Goal: Transaction & Acquisition: Purchase product/service

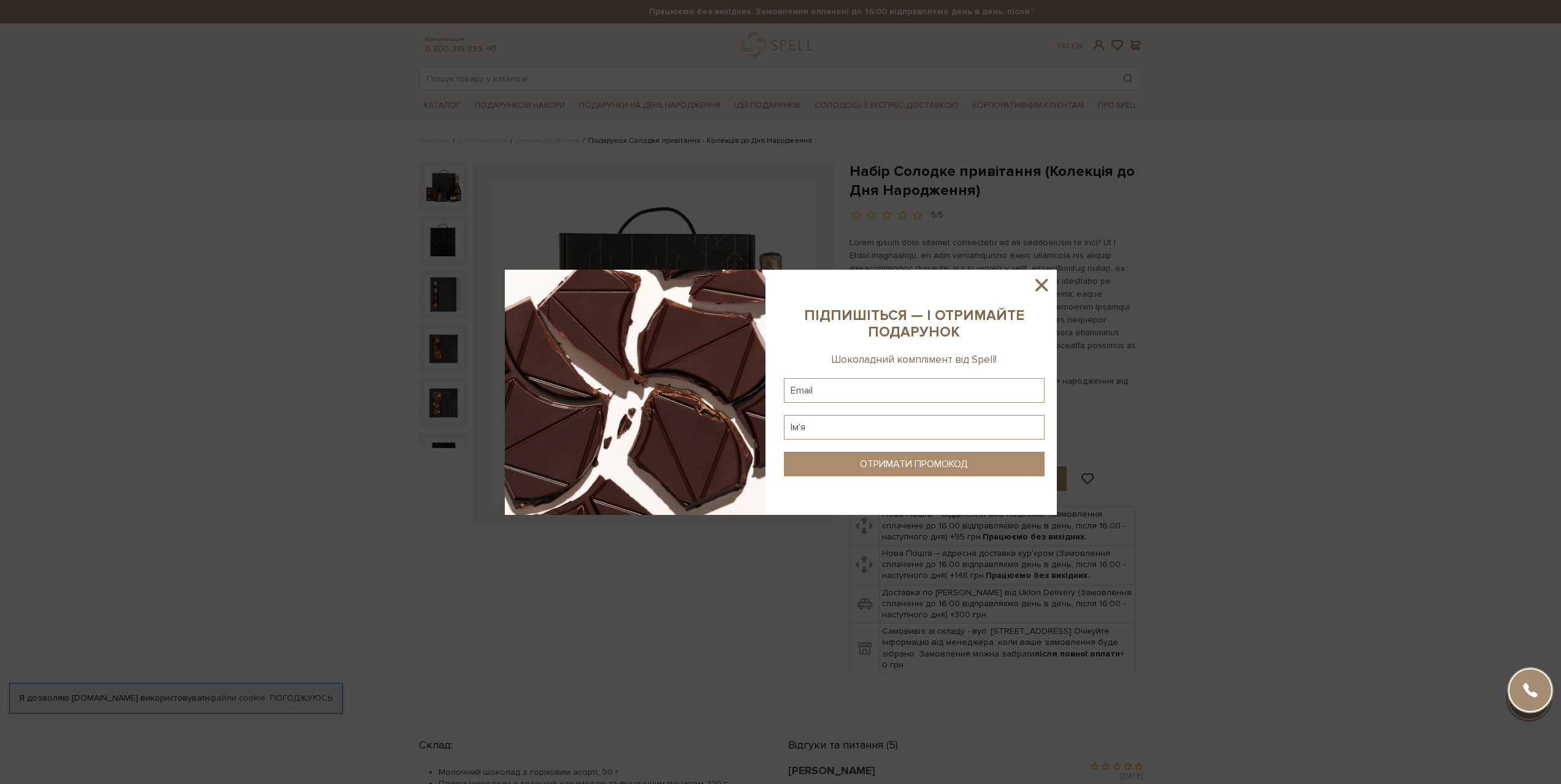
click at [1041, 283] on icon at bounding box center [1041, 284] width 12 height 12
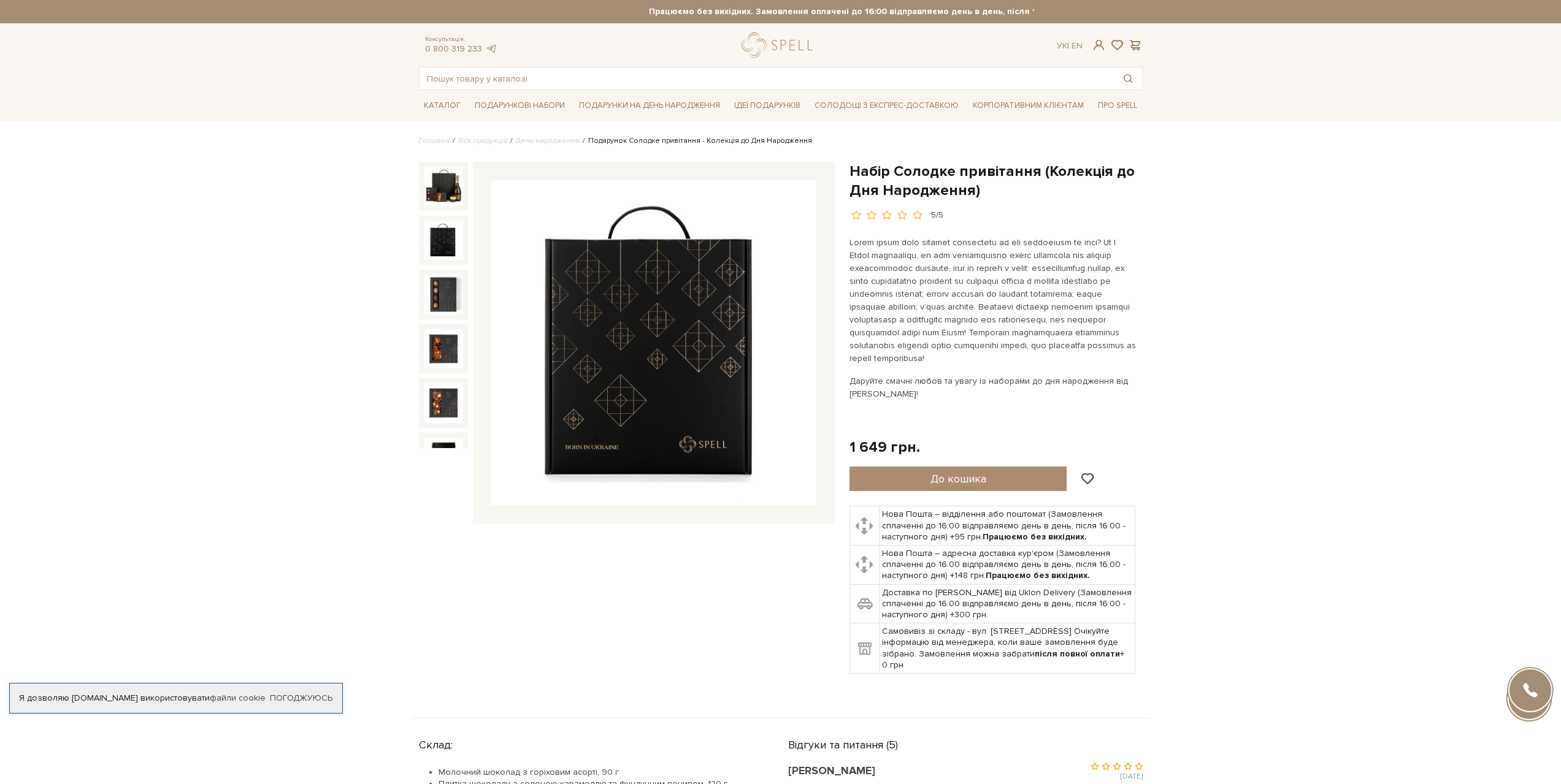
click at [440, 237] on img at bounding box center [443, 240] width 39 height 39
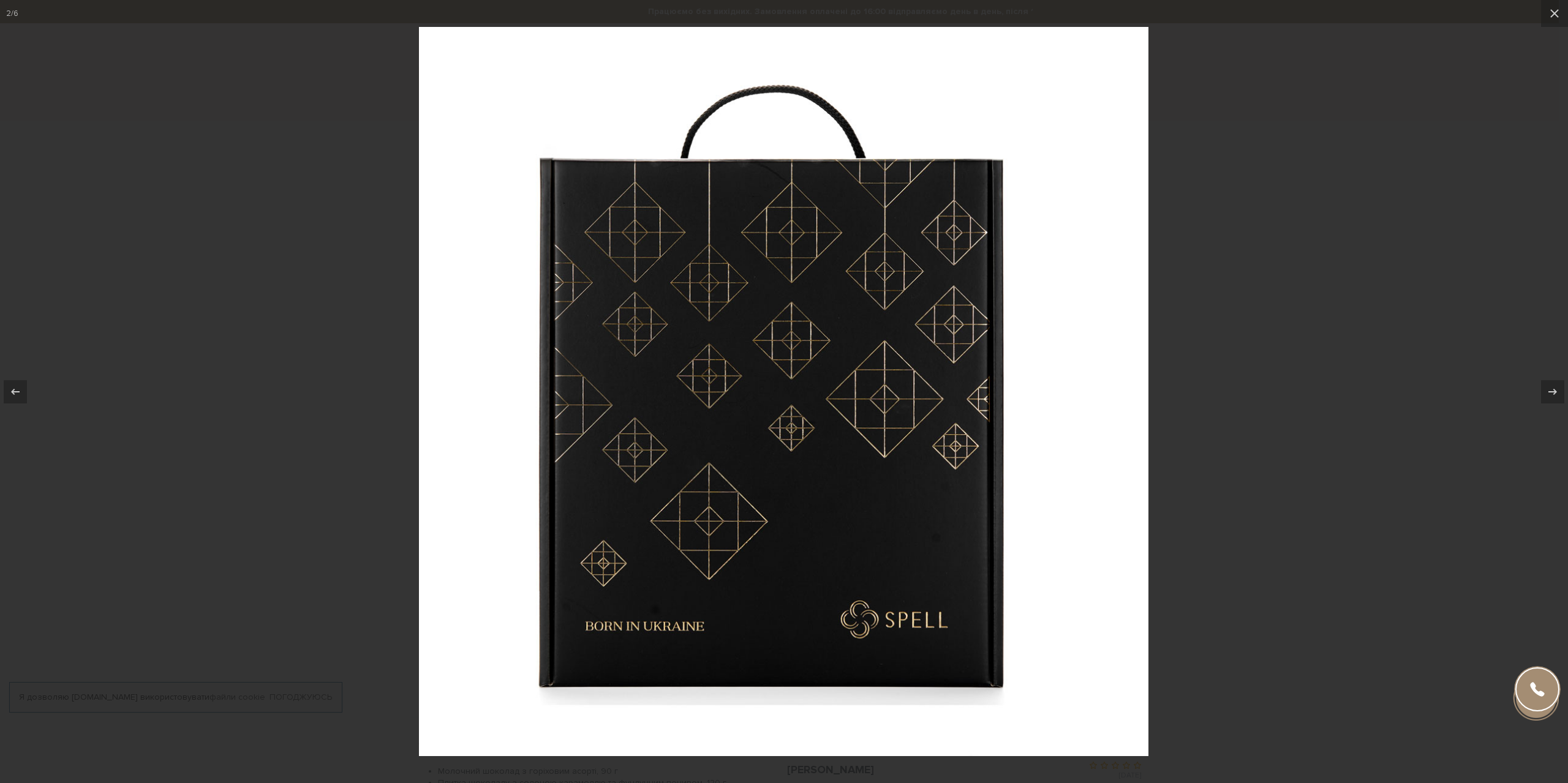
click at [223, 344] on div at bounding box center [784, 391] width 1568 height 783
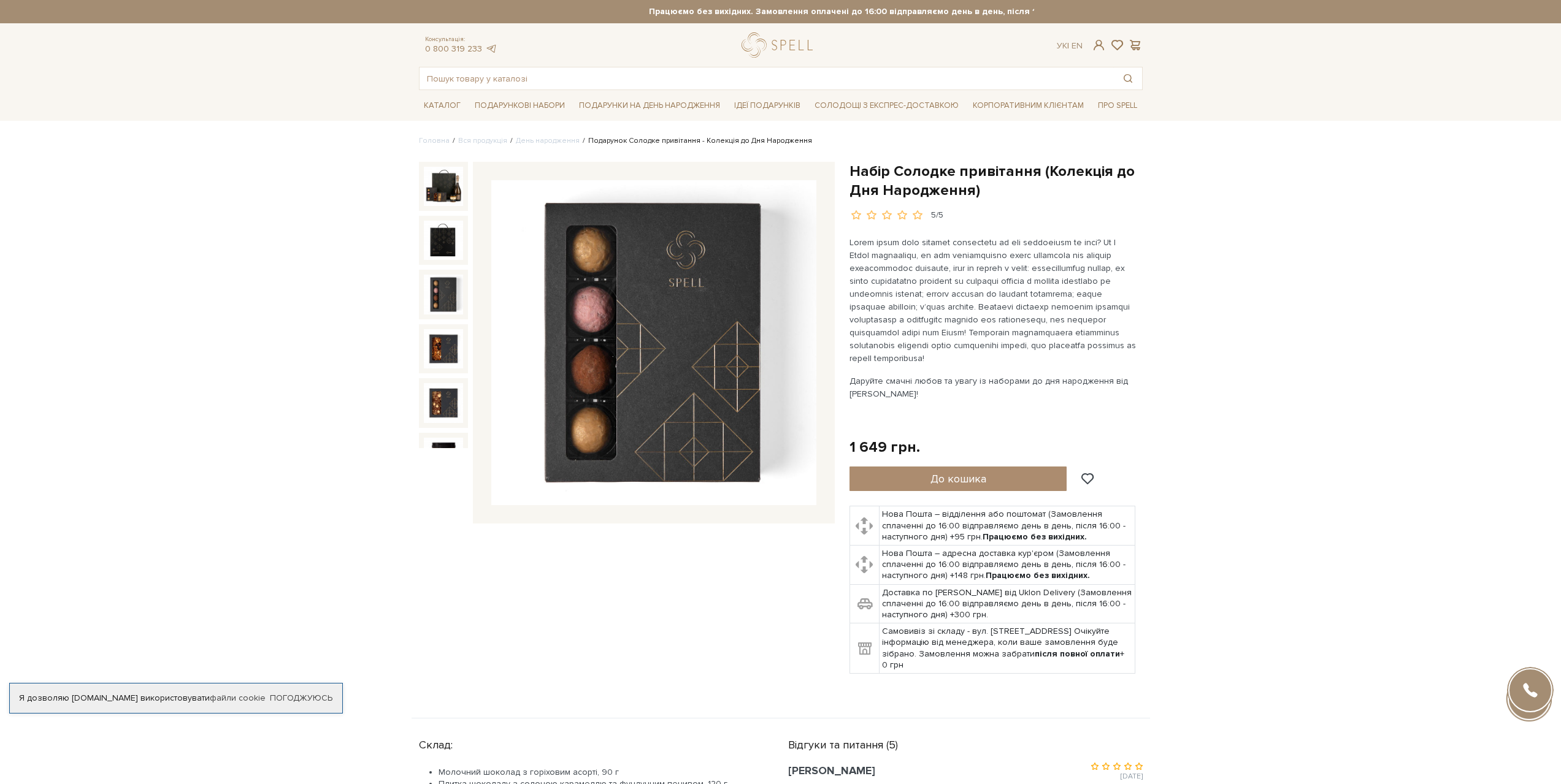
click at [443, 288] on img at bounding box center [443, 295] width 39 height 39
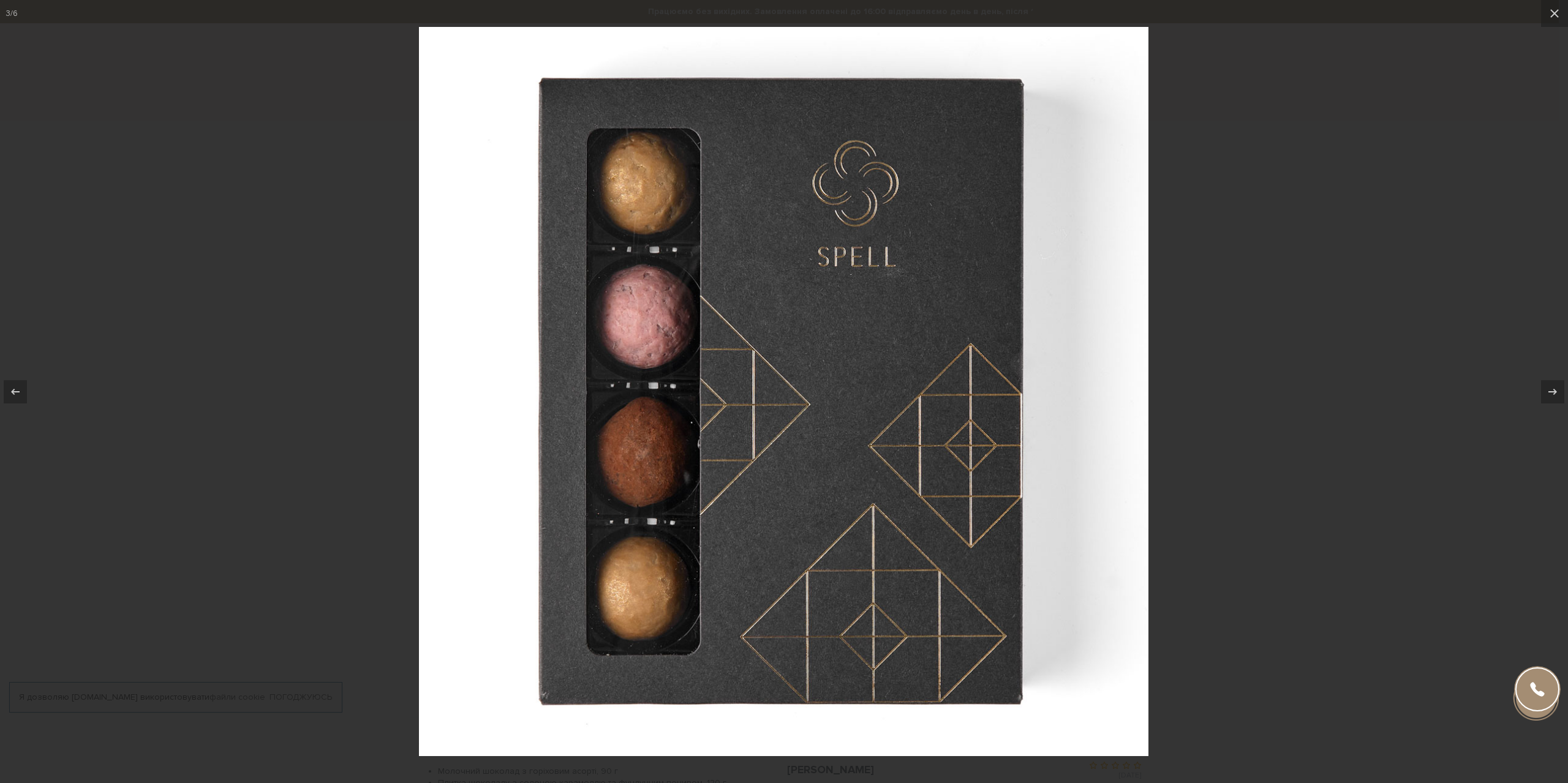
click at [313, 323] on div at bounding box center [784, 391] width 1568 height 783
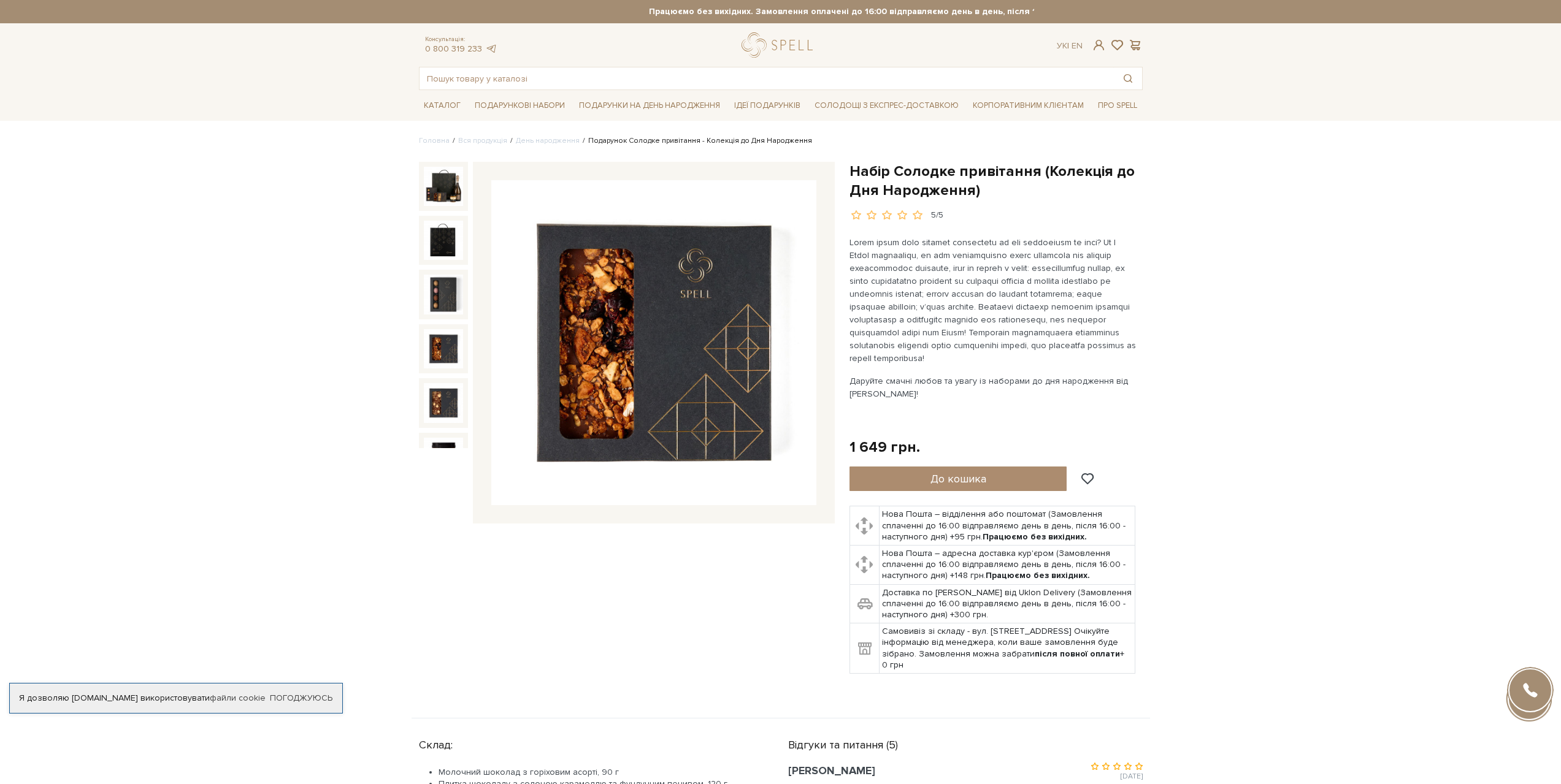
click at [445, 333] on img at bounding box center [443, 349] width 39 height 39
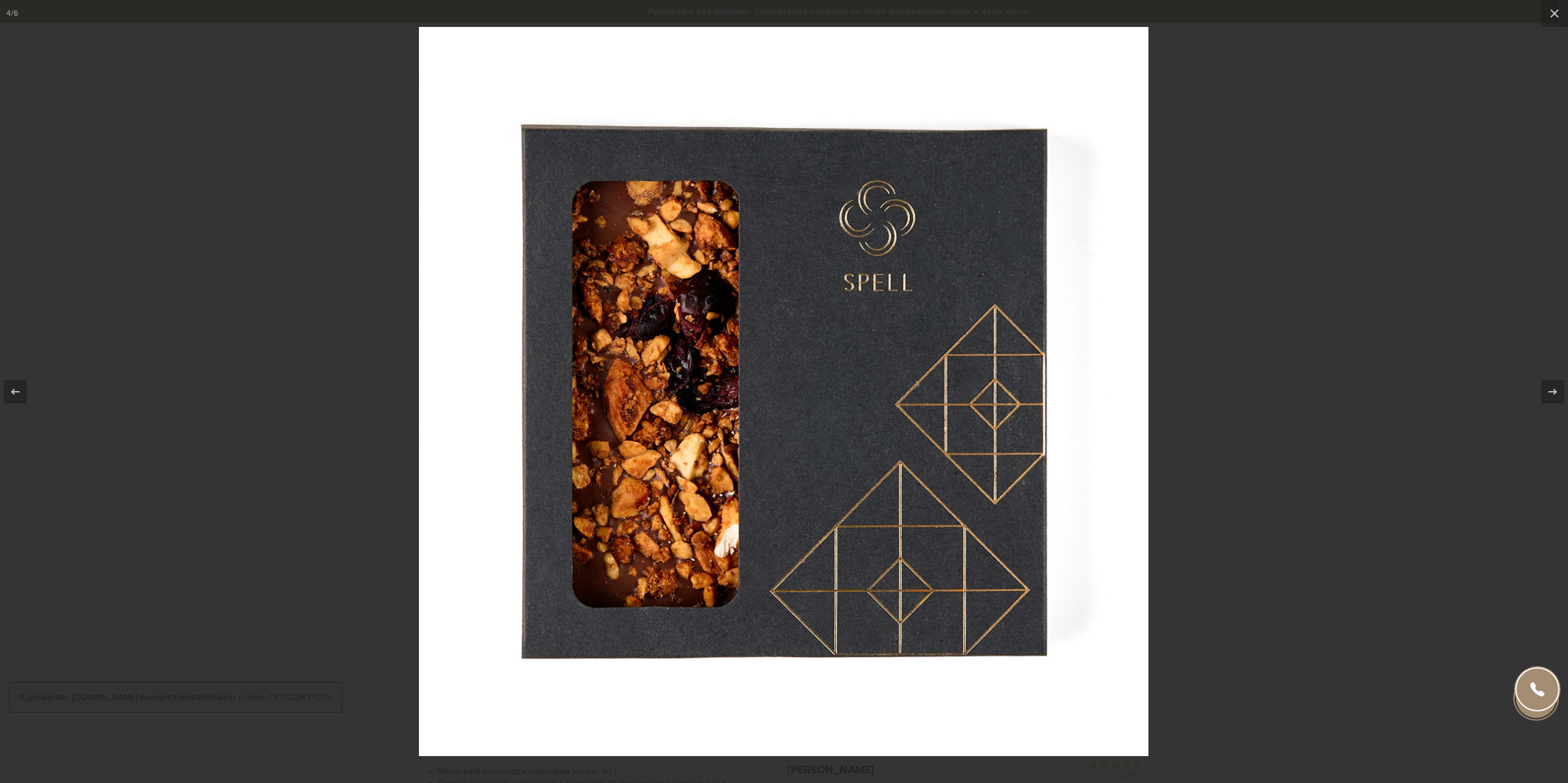
click at [279, 347] on div at bounding box center [784, 391] width 1568 height 783
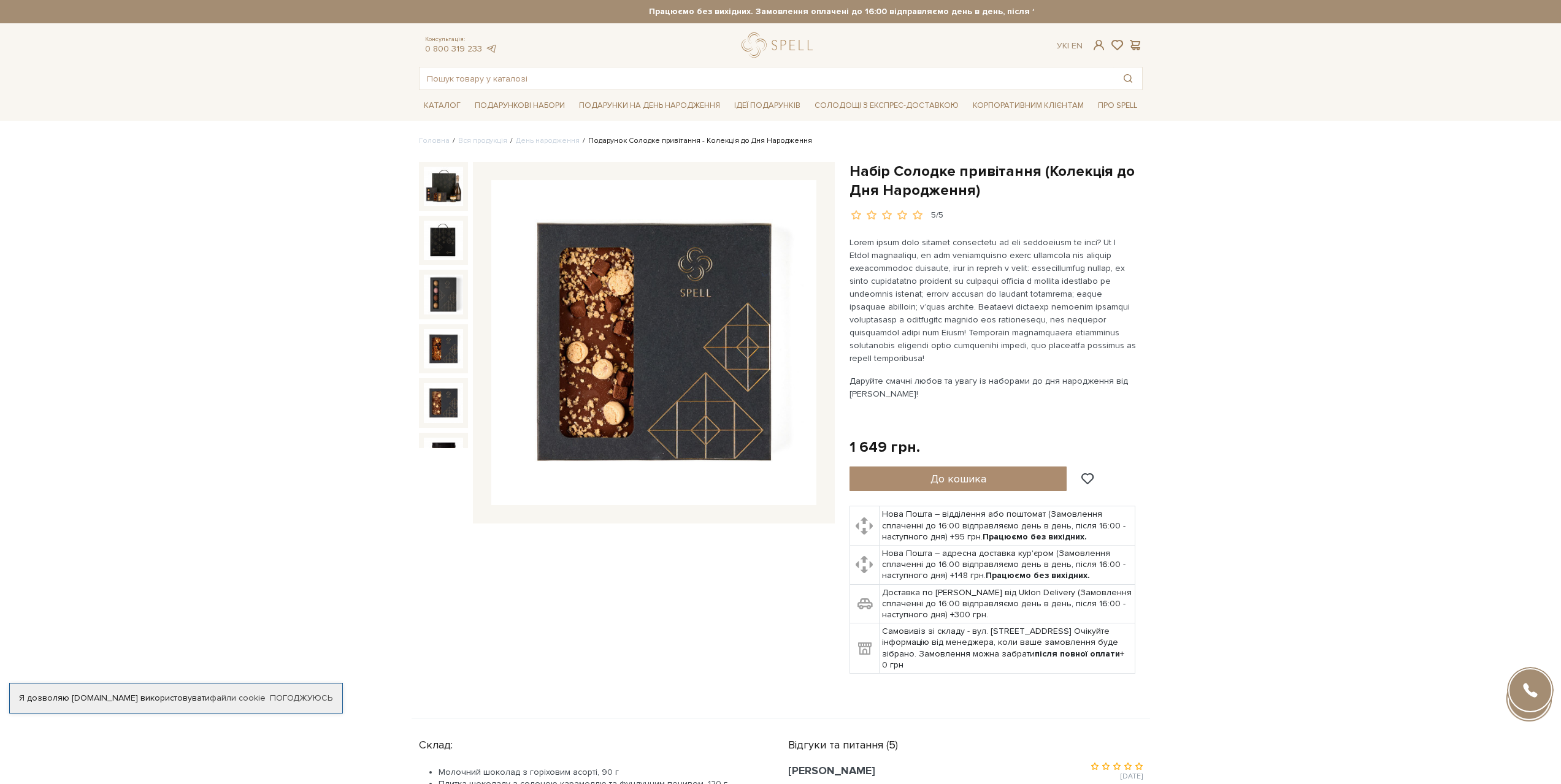
click at [449, 385] on img at bounding box center [443, 403] width 39 height 39
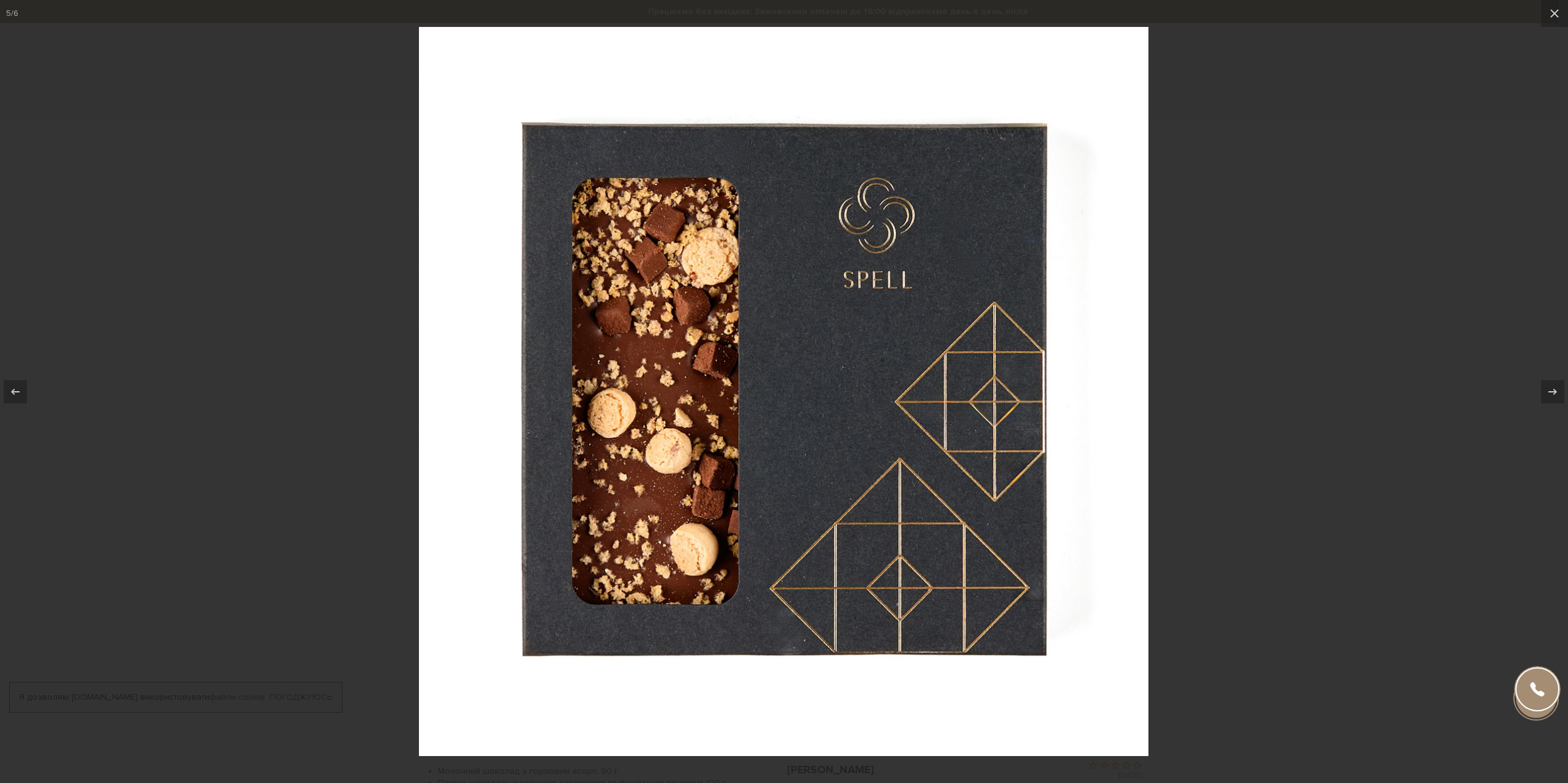
click at [248, 380] on div at bounding box center [784, 391] width 1568 height 783
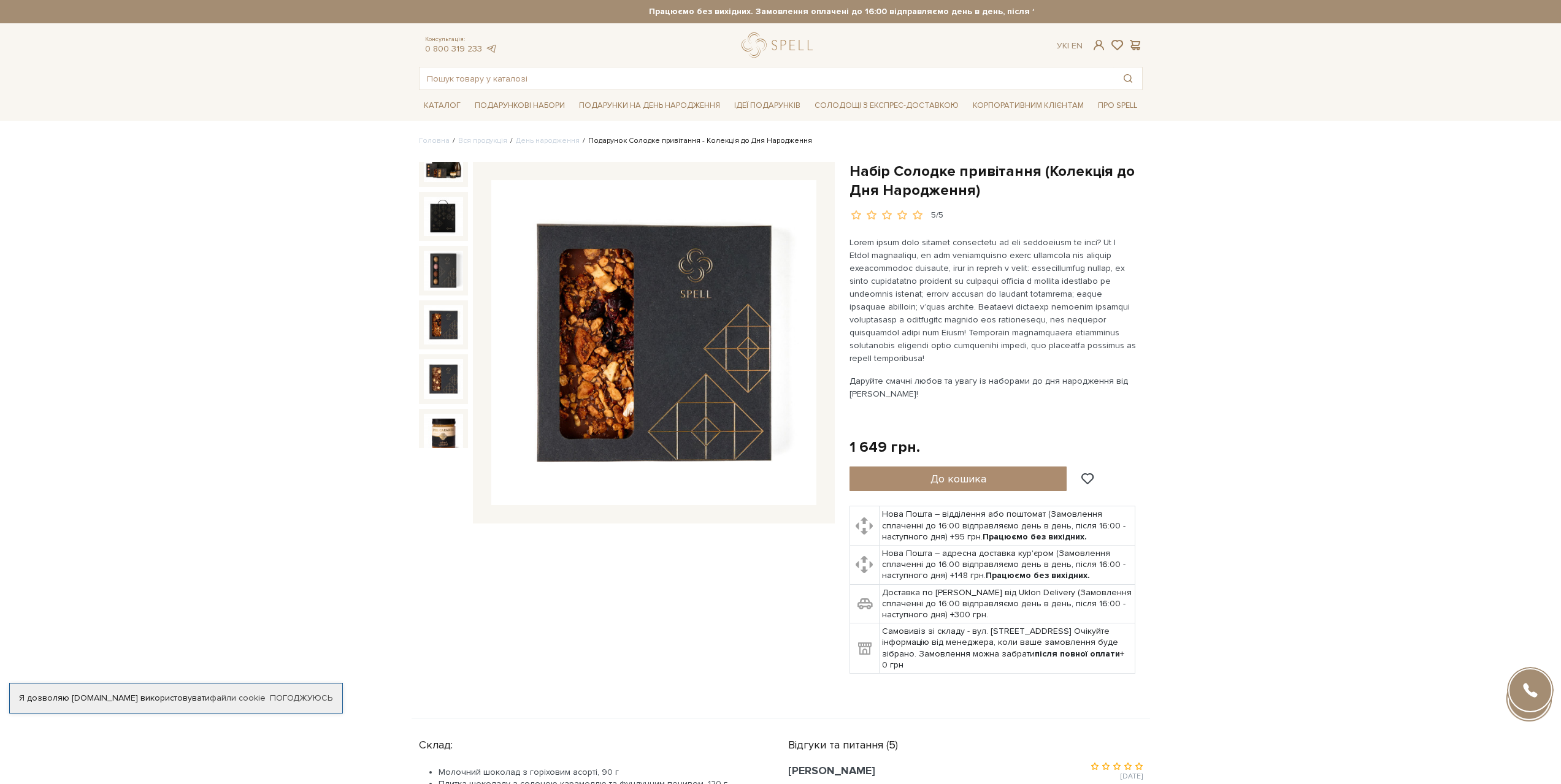
scroll to position [26, 0]
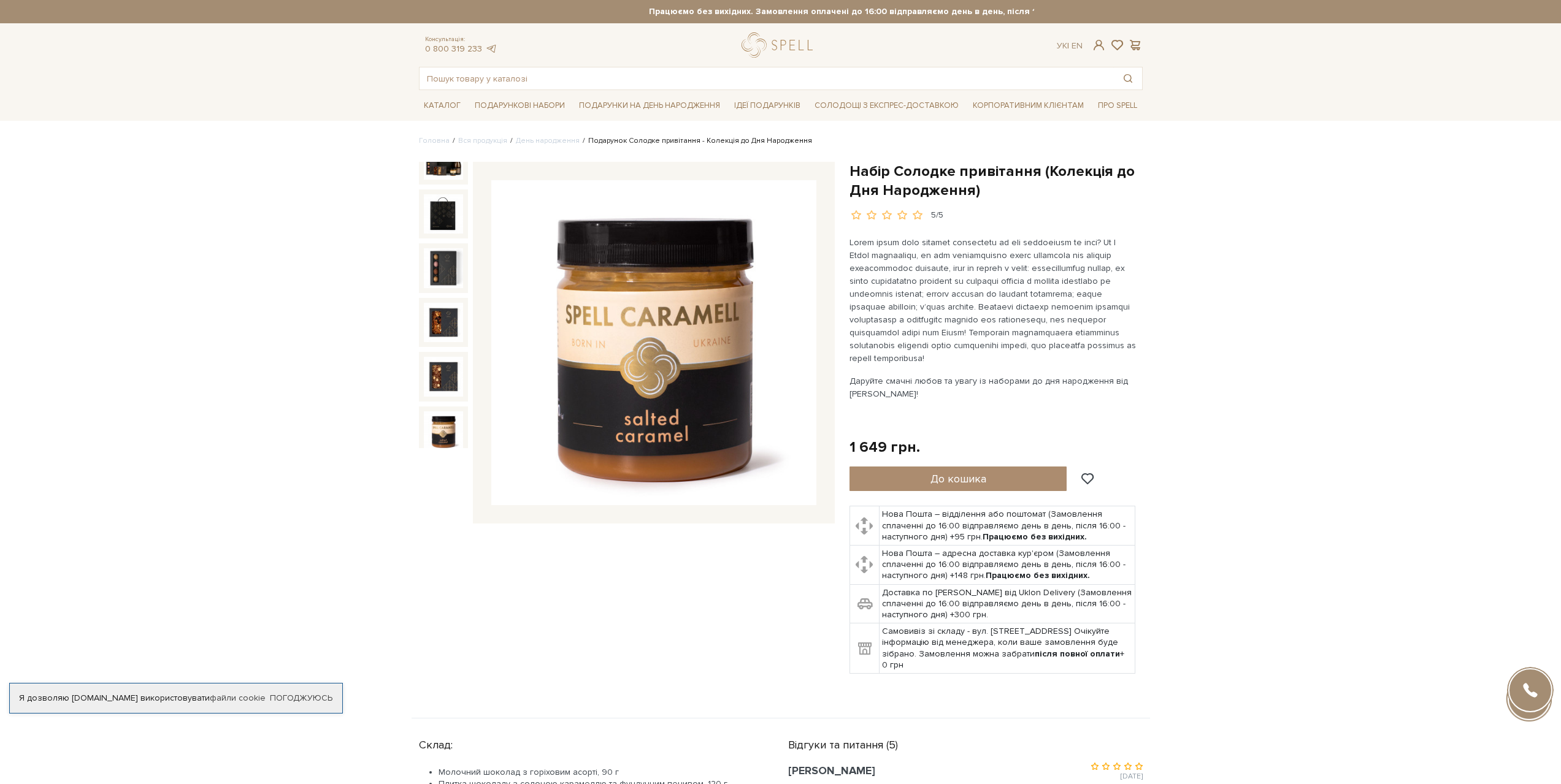
click at [441, 418] on img at bounding box center [443, 431] width 39 height 39
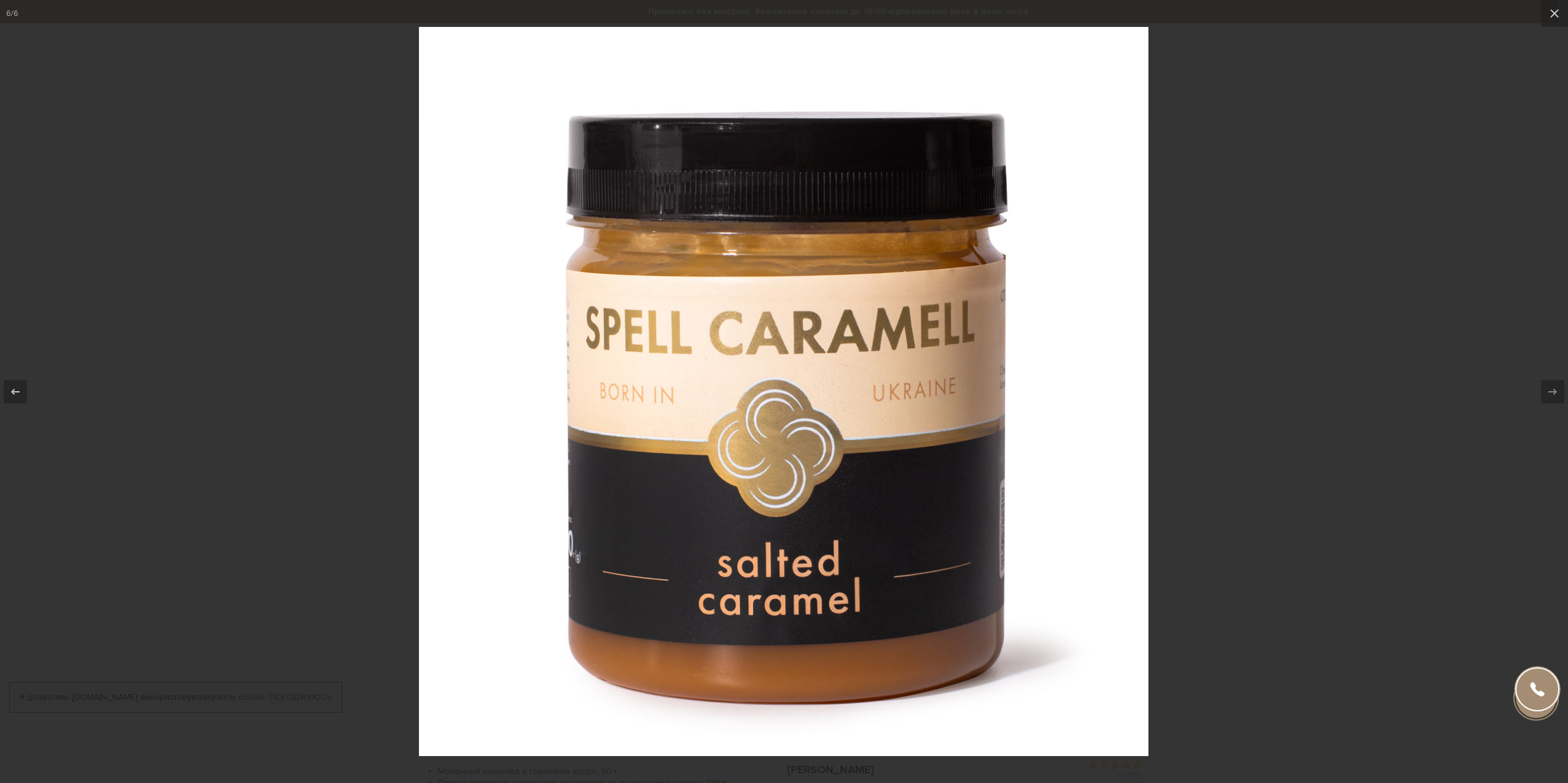
click at [219, 387] on div at bounding box center [784, 391] width 1568 height 783
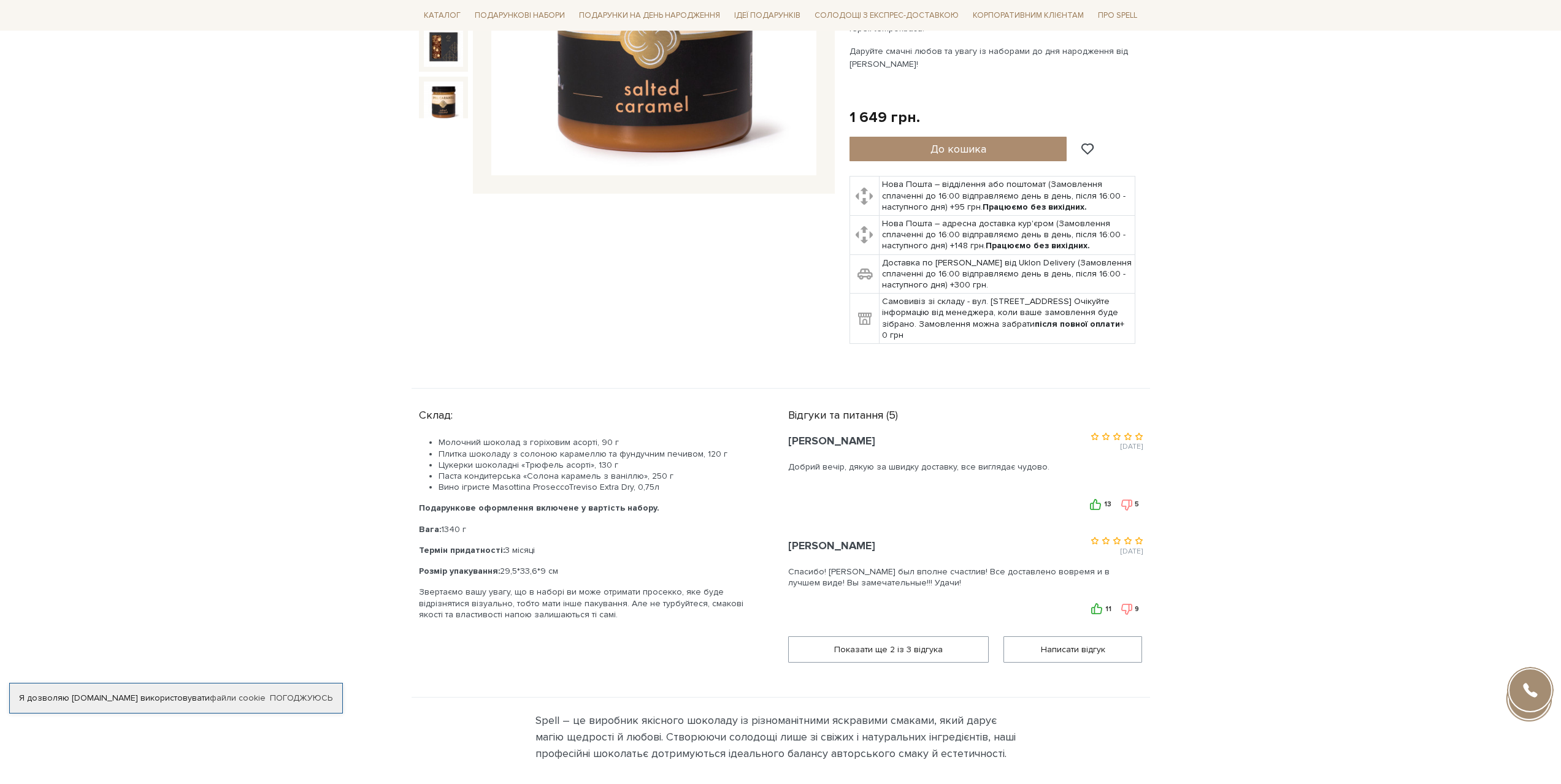
scroll to position [368, 0]
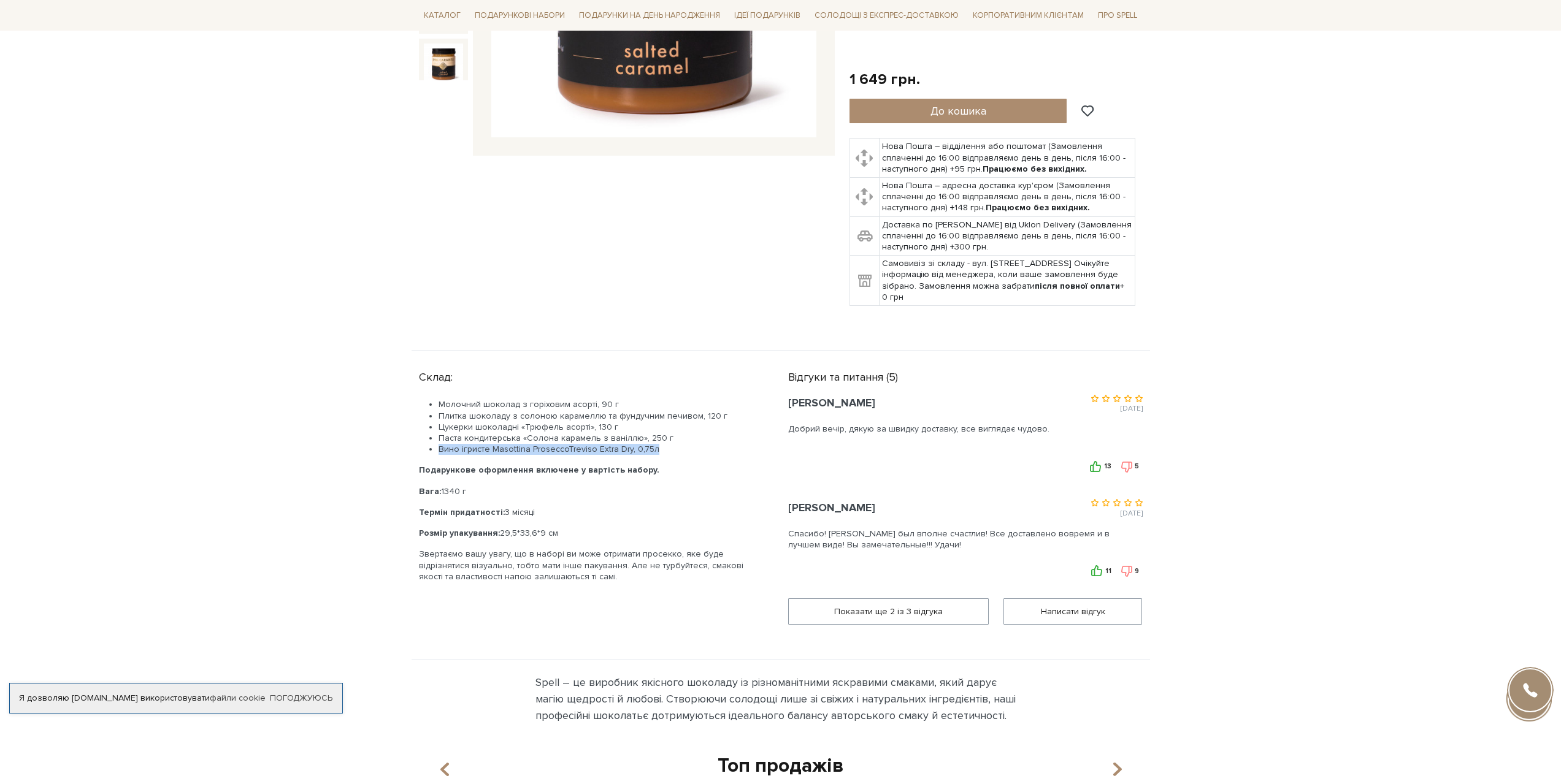
drag, startPoint x: 440, startPoint y: 450, endPoint x: 659, endPoint y: 448, distance: 219.0
click at [659, 448] on li "Вино ігристе Masottina ProseccoTreviso Extra Dry, 0,75л" at bounding box center [598, 450] width 320 height 11
copy li "Вино ігристе Masottina ProseccoTreviso Extra Dry, 0,75л"
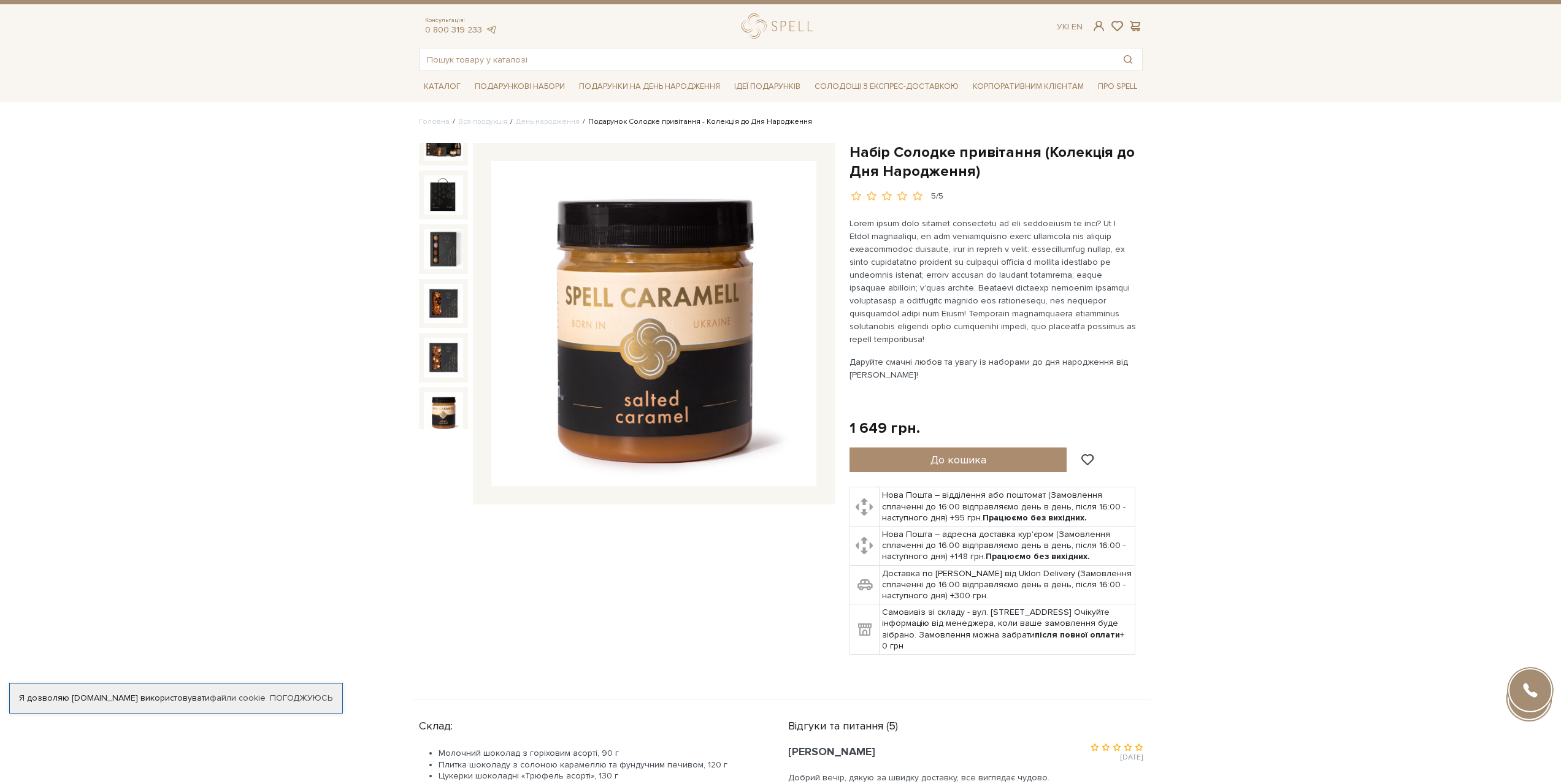
scroll to position [0, 0]
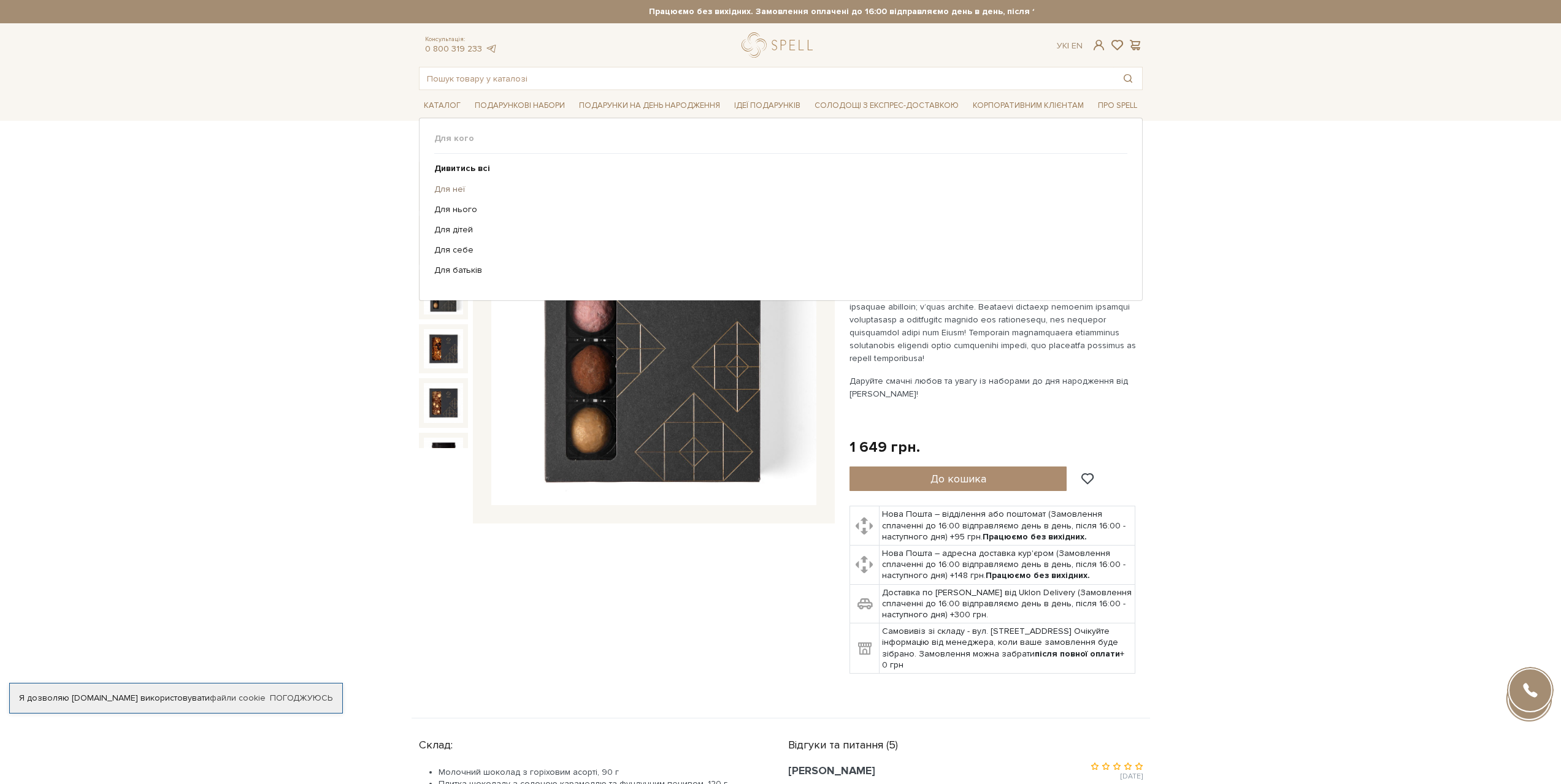
click at [444, 187] on link "Для неї" at bounding box center [776, 190] width 684 height 11
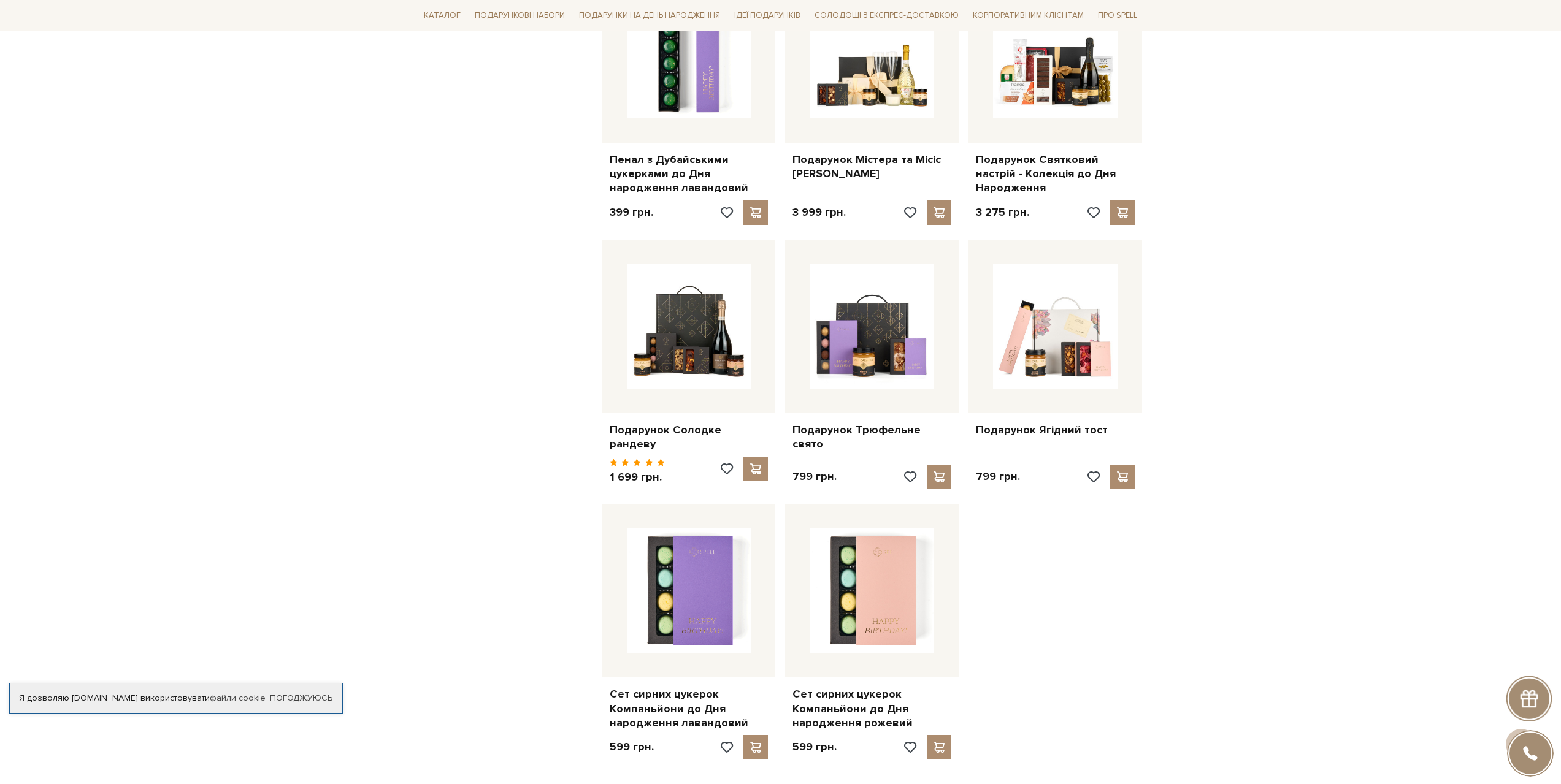
scroll to position [1104, 0]
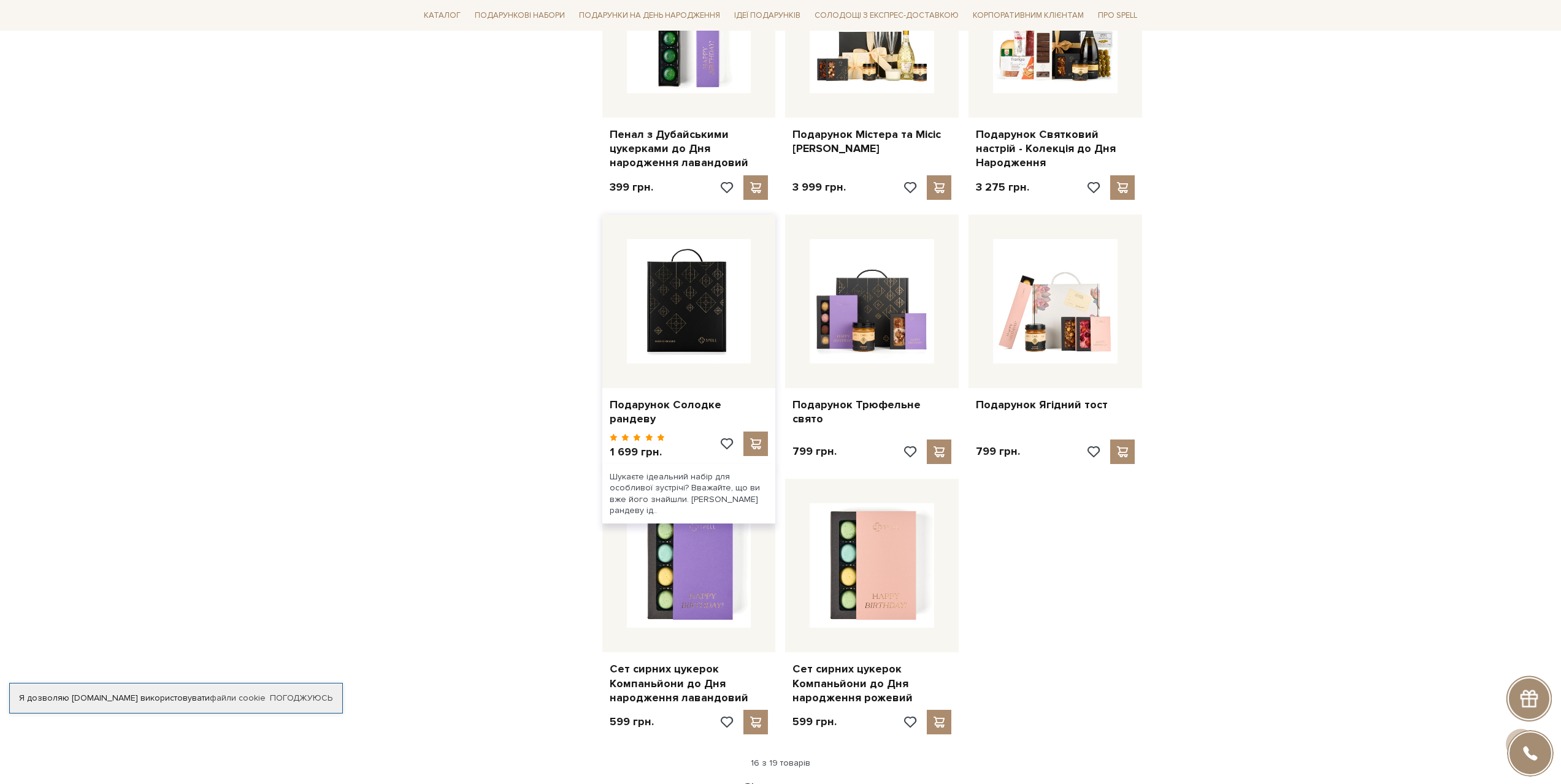
click at [674, 344] on img at bounding box center [689, 301] width 125 height 125
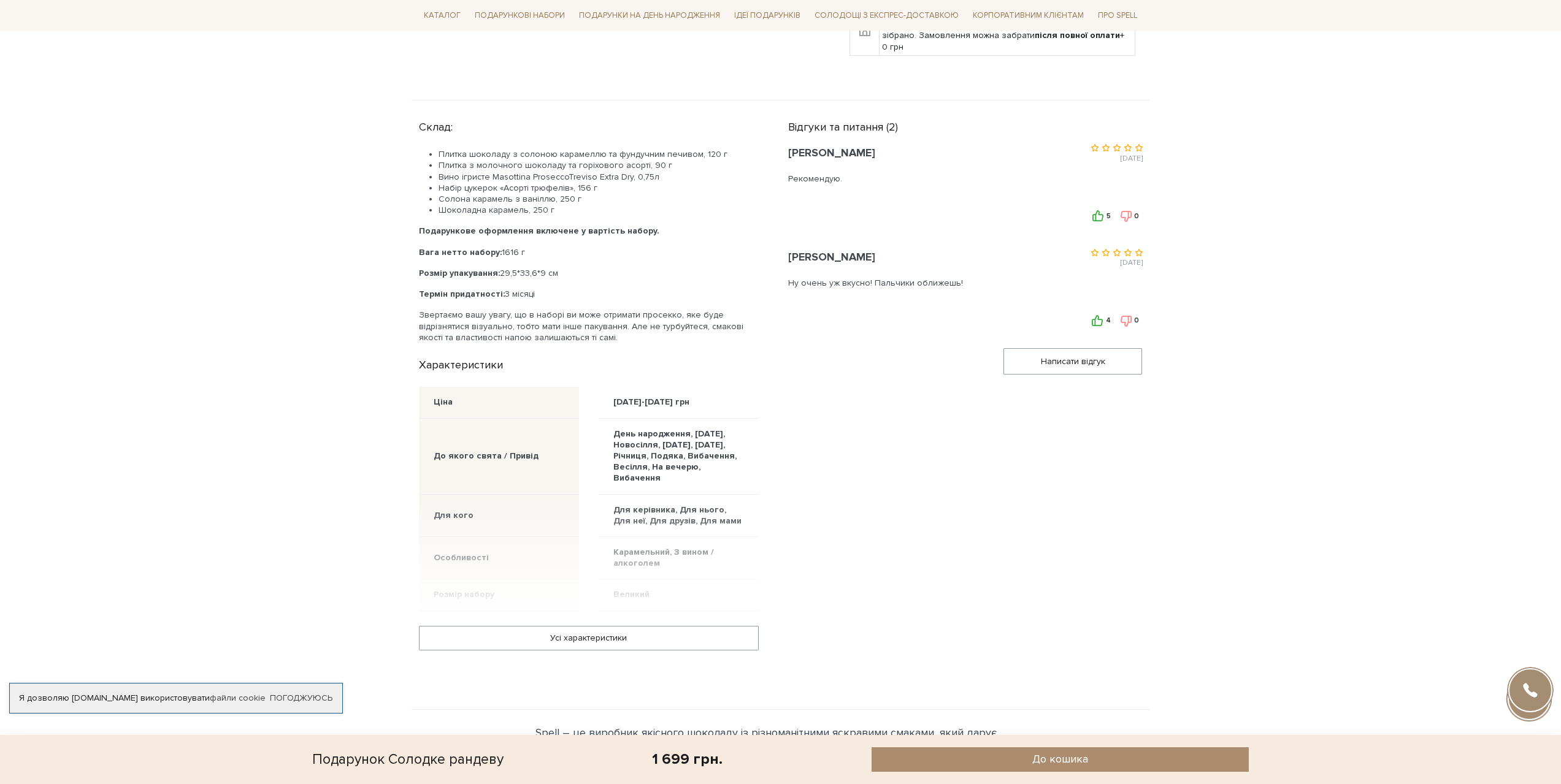
scroll to position [674, 0]
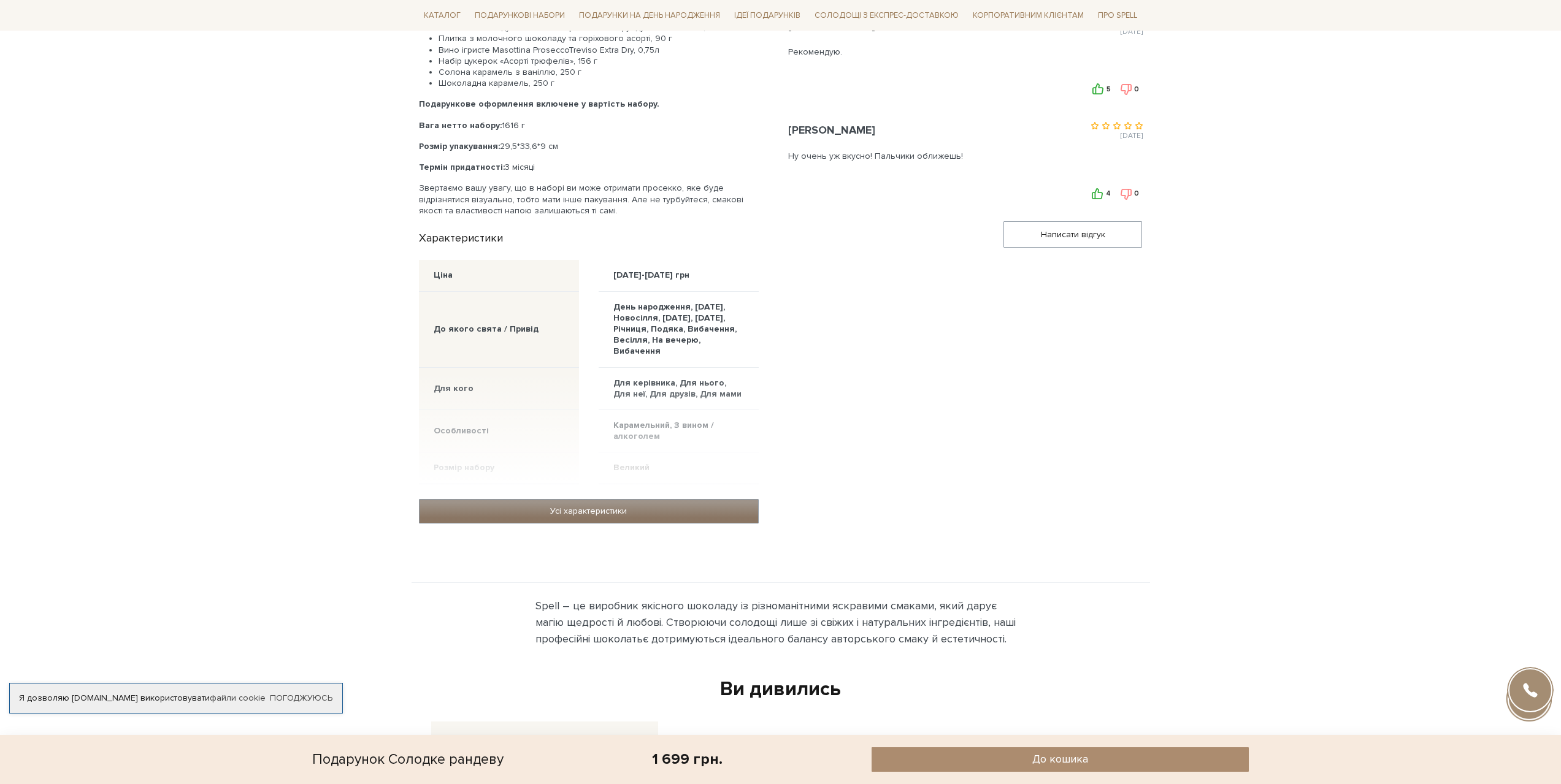
click at [615, 500] on link "Усі характеристики" at bounding box center [589, 511] width 339 height 23
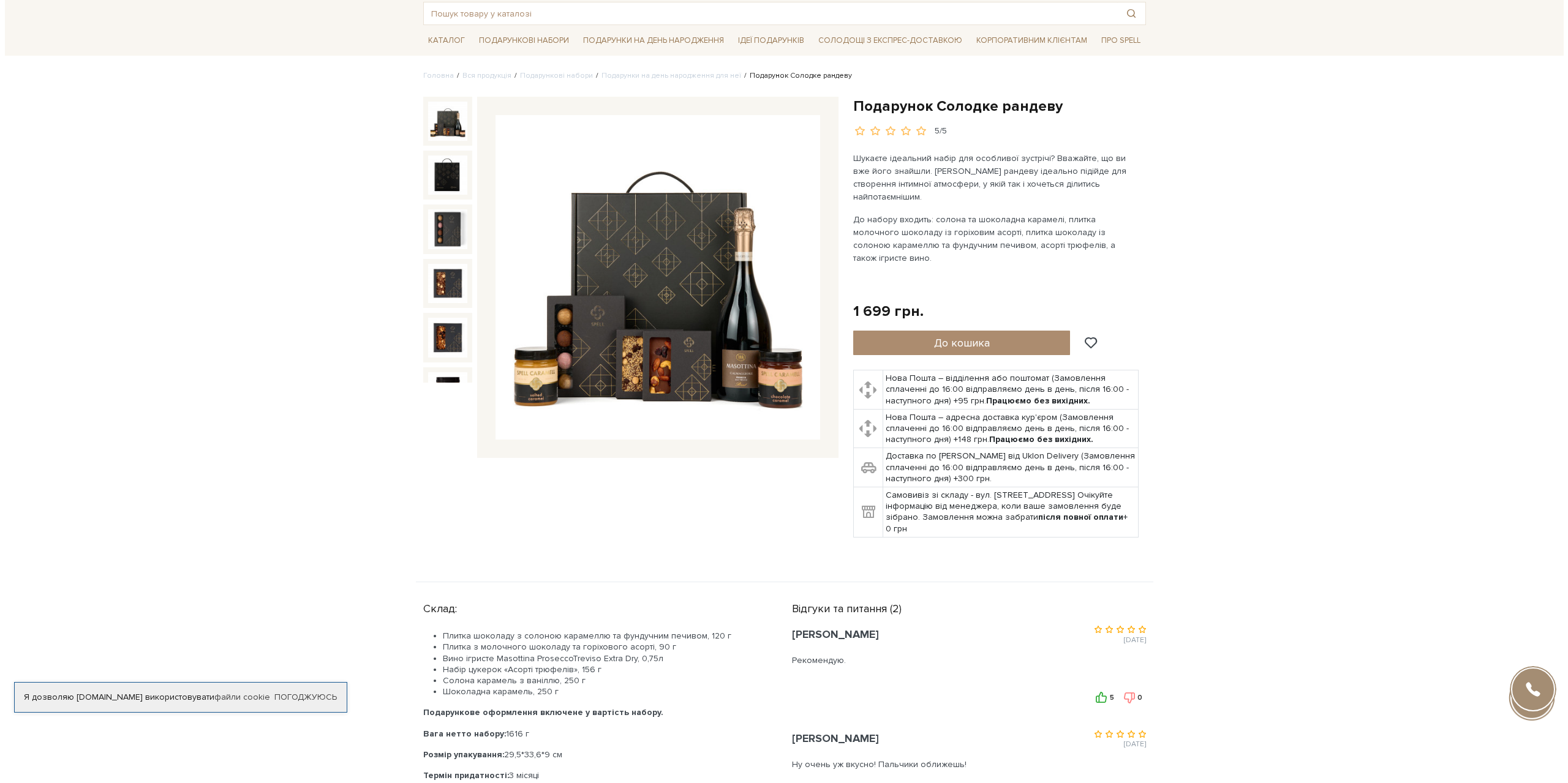
scroll to position [0, 0]
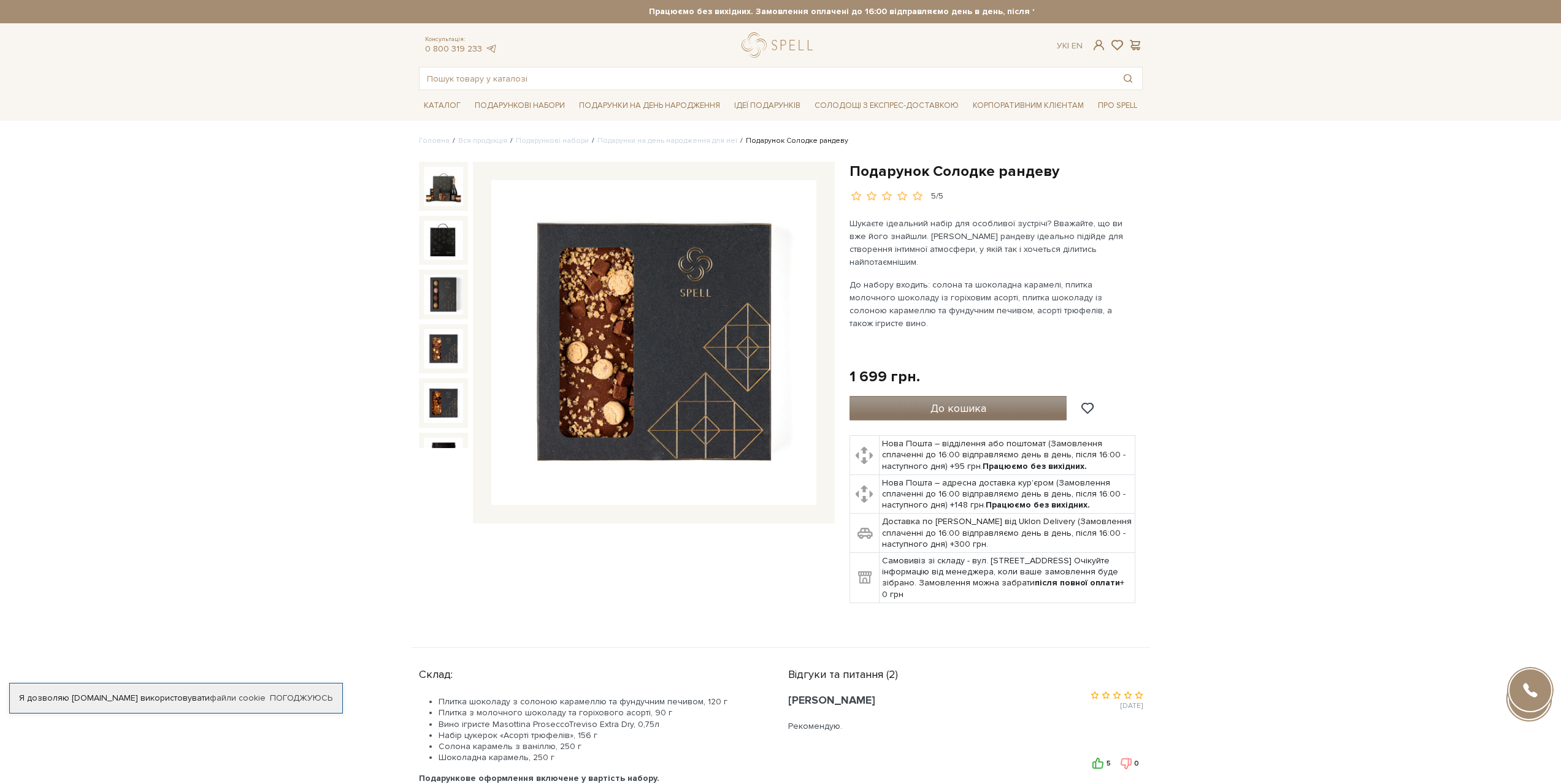
click at [924, 396] on button "До кошика" at bounding box center [959, 408] width 218 height 24
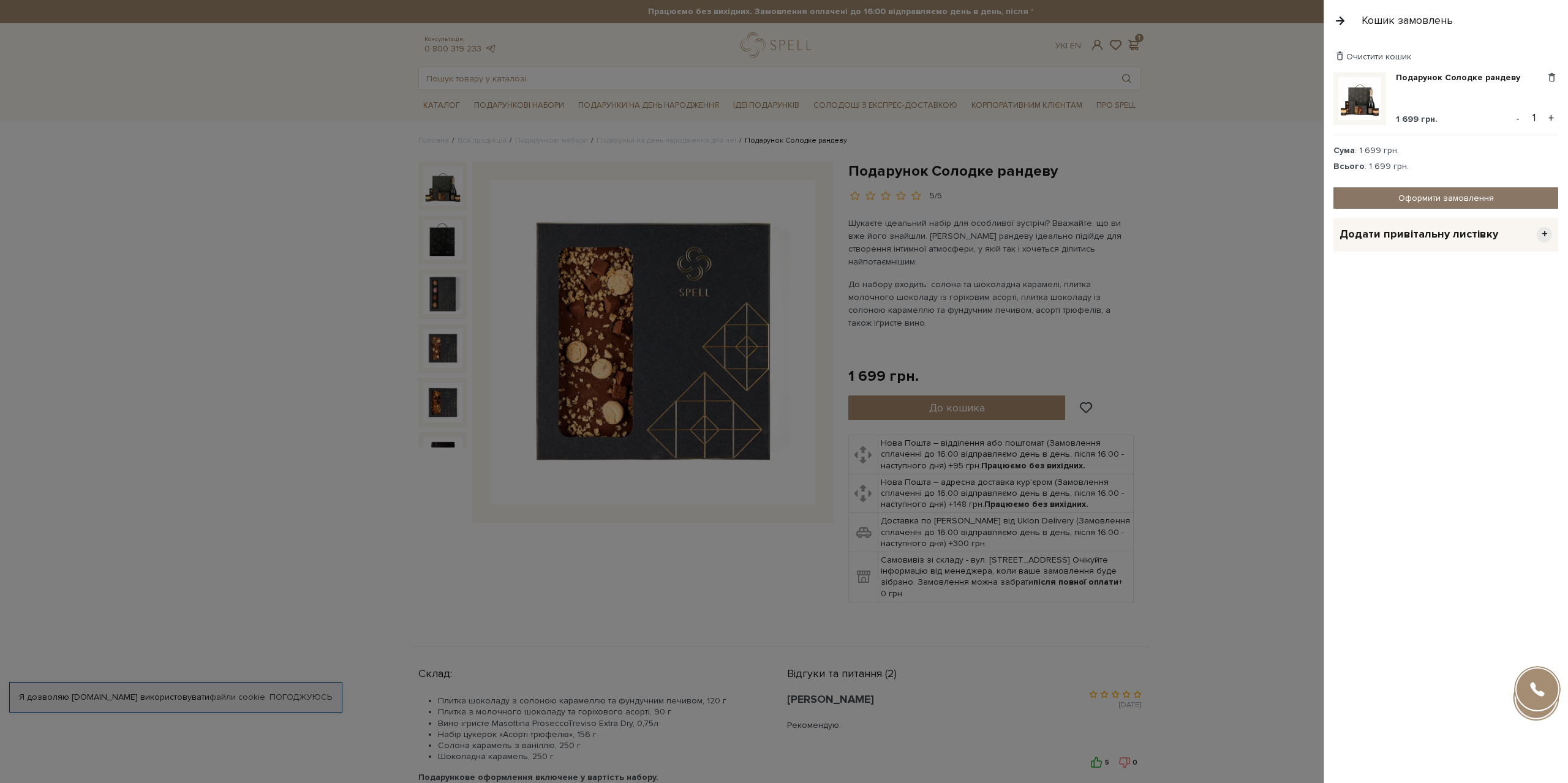
click at [1477, 195] on link "Оформити замовлення" at bounding box center [1446, 198] width 225 height 22
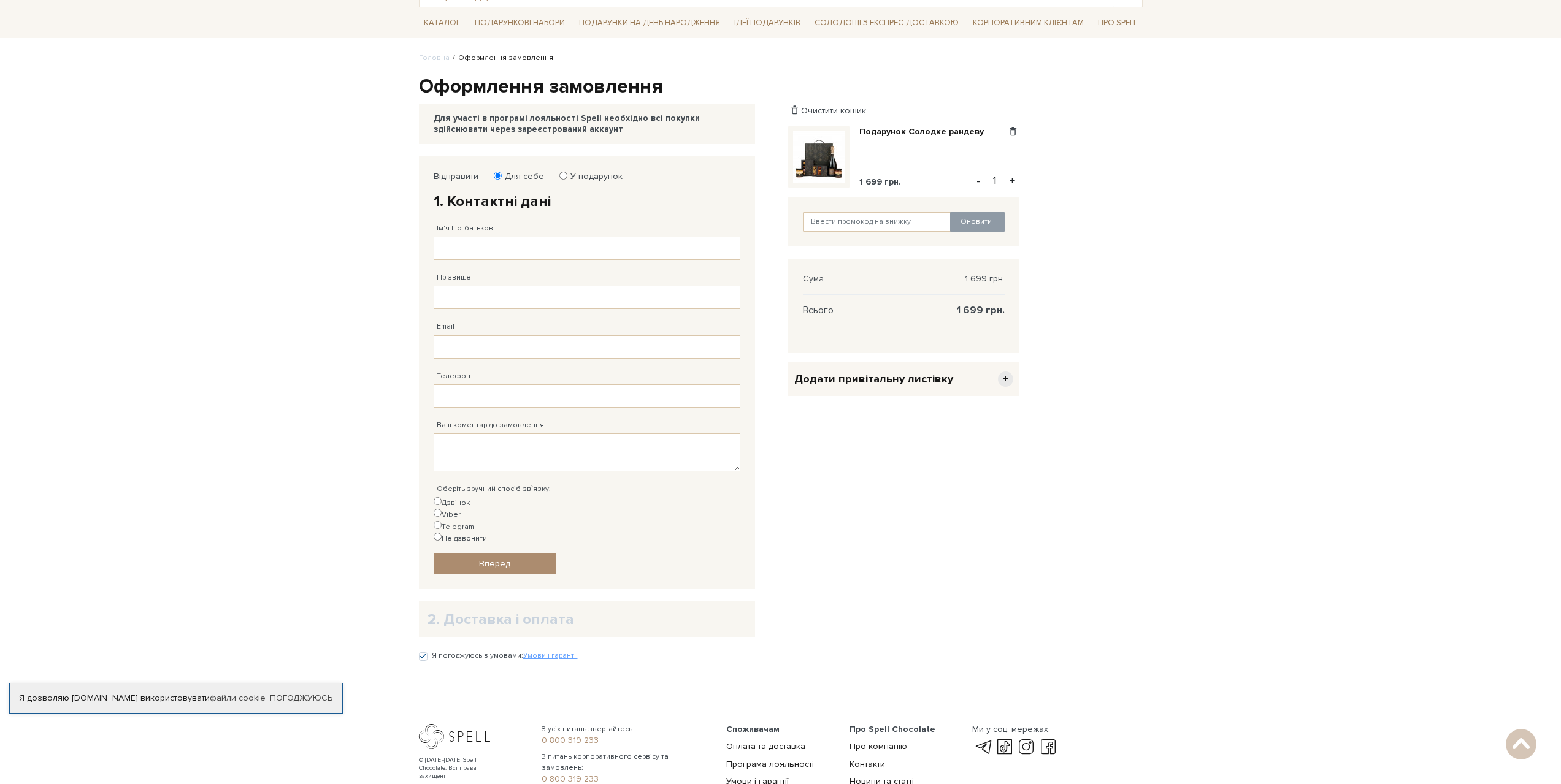
scroll to position [41, 0]
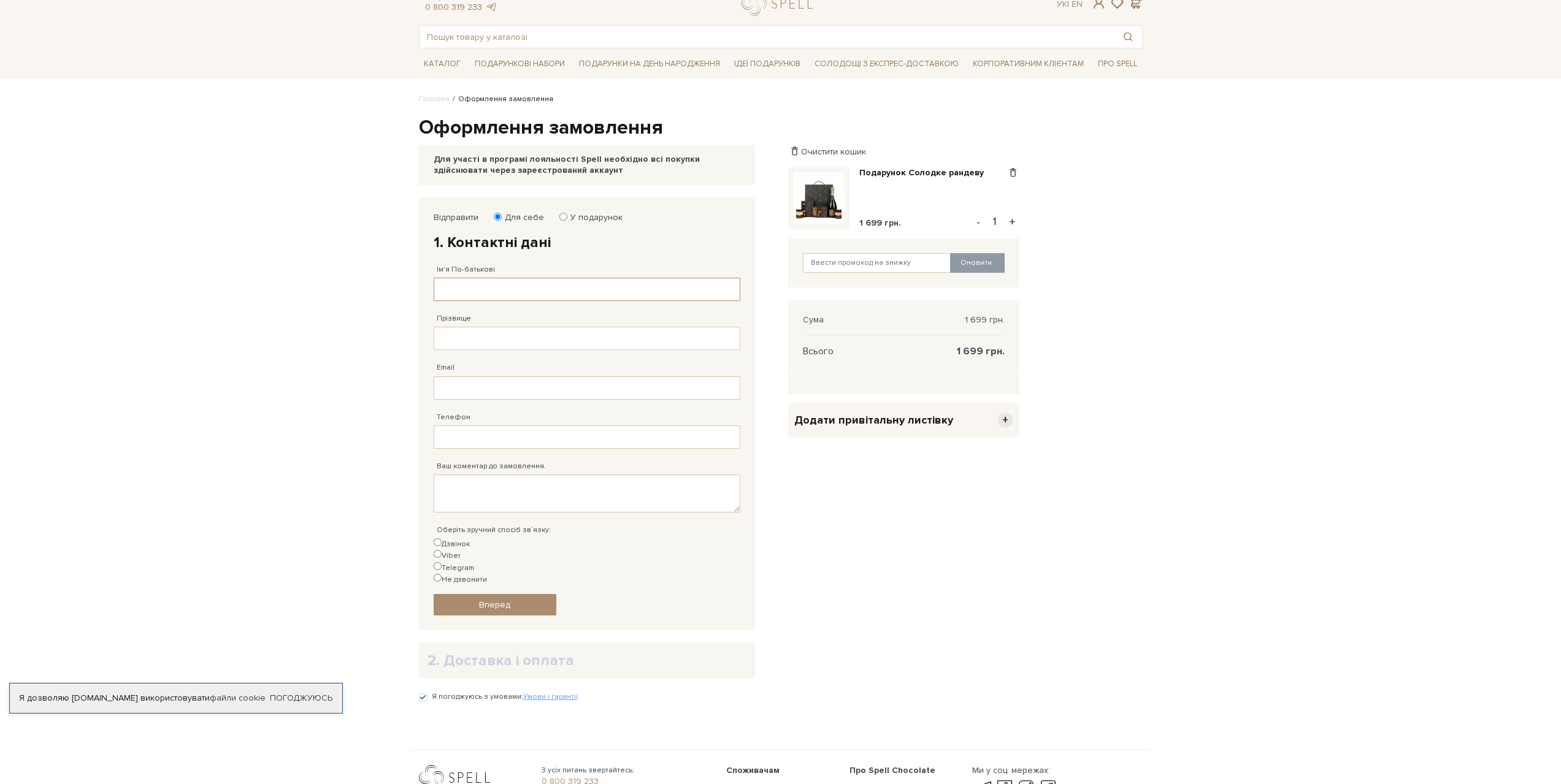
click at [611, 291] on input "Ім'я По-батькові" at bounding box center [587, 289] width 307 height 23
type input "Віталійович"
